Goal: Find specific page/section: Find specific page/section

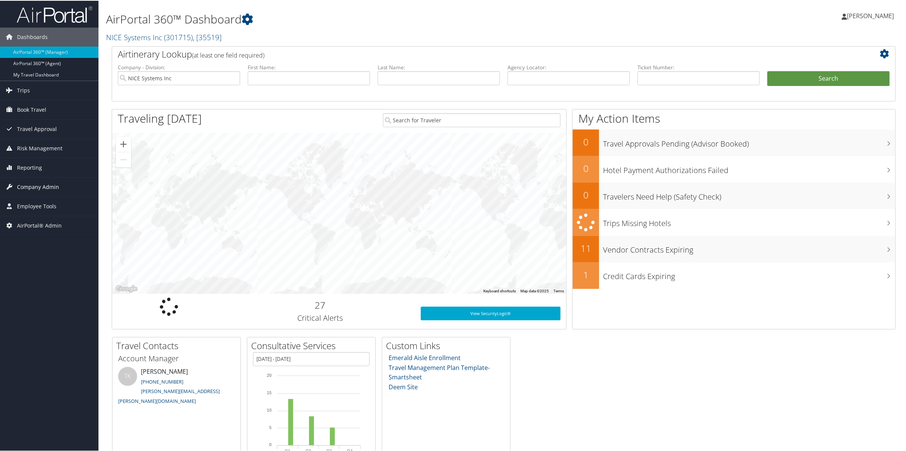
click at [33, 184] on span "Company Admin" at bounding box center [38, 186] width 42 height 19
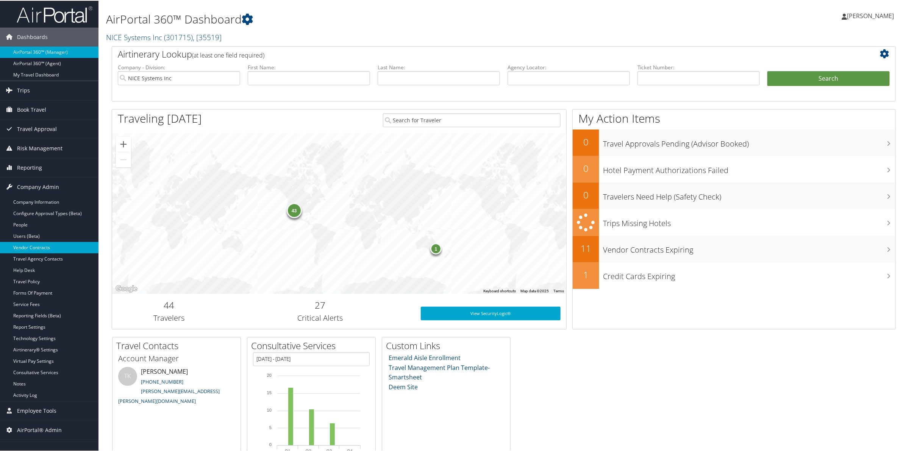
click at [40, 246] on link "Vendor Contracts" at bounding box center [49, 246] width 98 height 11
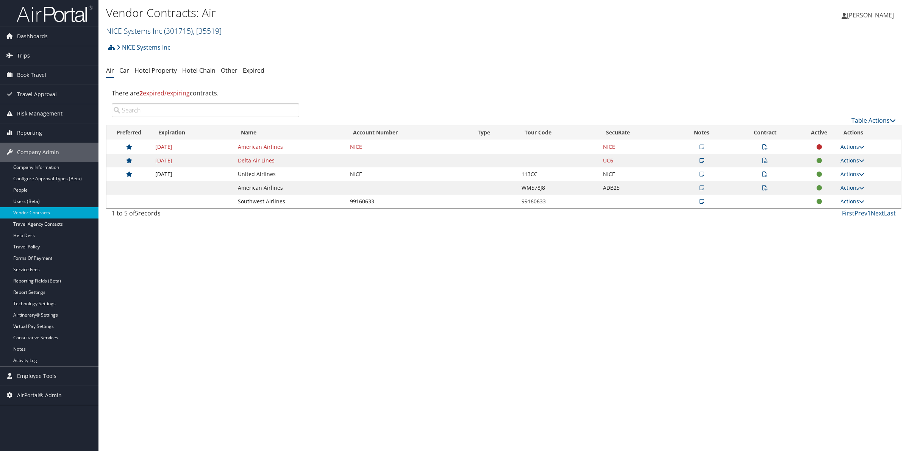
click at [148, 27] on link "NICE Systems Inc ( 301715 ) , [ 35519 ]" at bounding box center [164, 31] width 116 height 10
click at [132, 50] on input "search" at bounding box center [156, 45] width 100 height 14
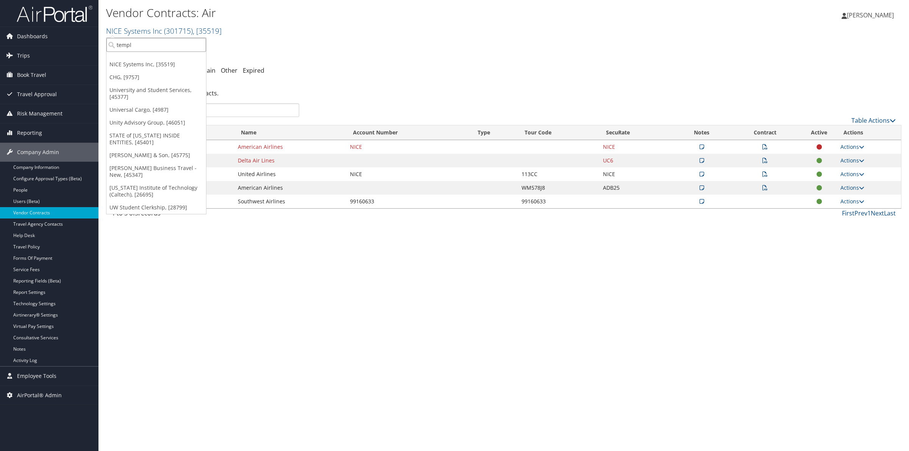
type input "temple"
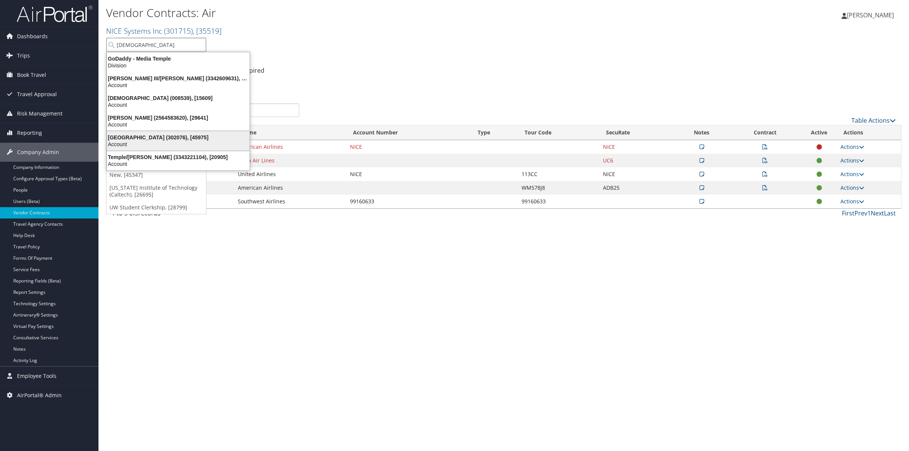
click at [150, 141] on div "Account" at bounding box center [178, 144] width 152 height 7
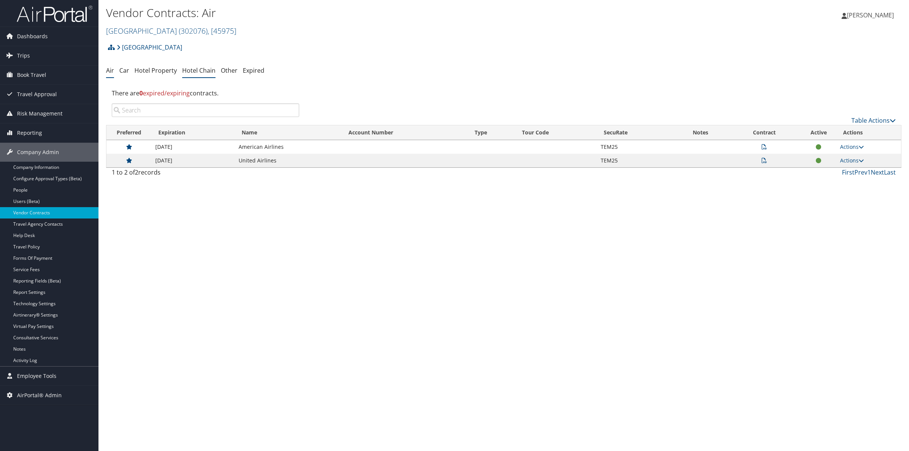
click at [204, 72] on link "Hotel Chain" at bounding box center [198, 70] width 33 height 8
